Goal: Task Accomplishment & Management: Manage account settings

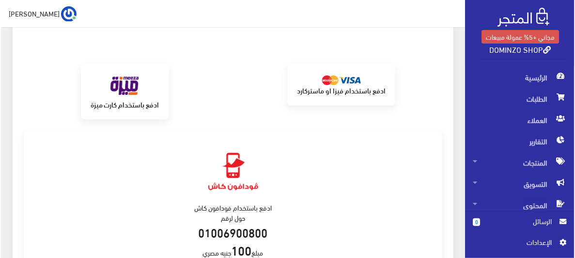
scroll to position [174, 0]
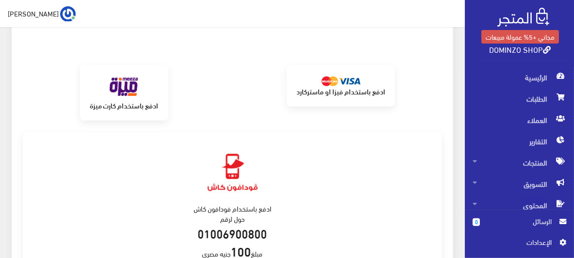
click at [356, 101] on link "ادفع باستخدام فيزا او ماستركارد" at bounding box center [341, 85] width 108 height 41
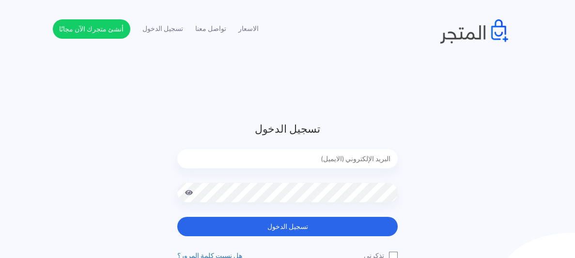
click at [225, 112] on header "تسجيل الدخول تسجيل الدخول تذكرني" at bounding box center [287, 202] width 575 height 405
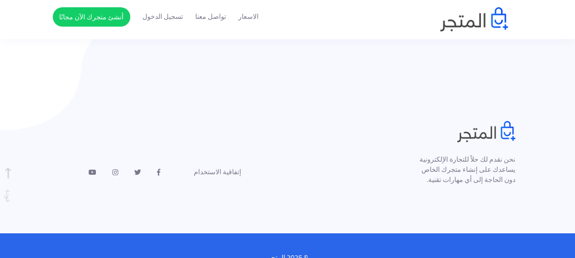
scroll to position [819, 0]
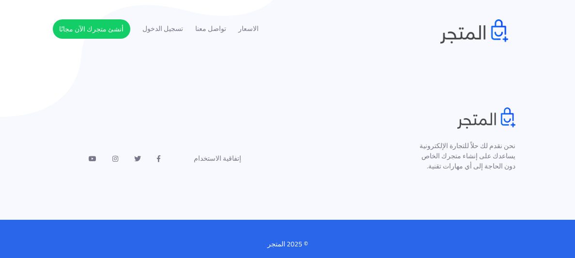
scroll to position [819, 0]
